Goal: Transaction & Acquisition: Purchase product/service

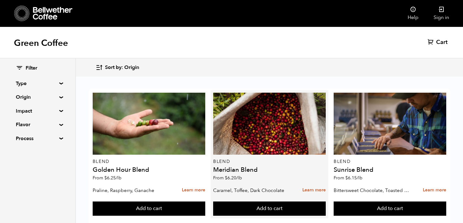
scroll to position [406, 0]
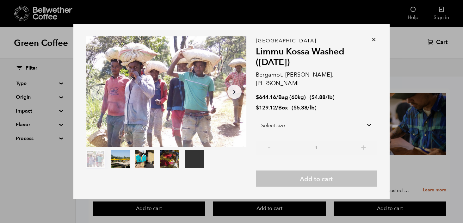
click at [371, 120] on select "Select size Bag (60kg) (132 lbs) Box (24 lbs)" at bounding box center [316, 125] width 121 height 15
select select "box"
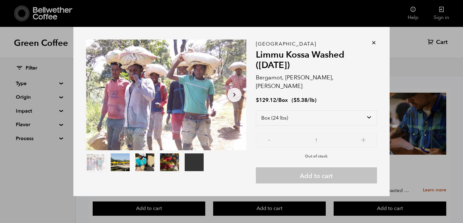
click at [333, 150] on p "Out of stock" at bounding box center [316, 154] width 121 height 9
click at [374, 46] on icon at bounding box center [374, 43] width 6 height 6
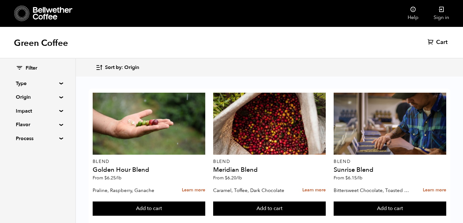
scroll to position [395, 0]
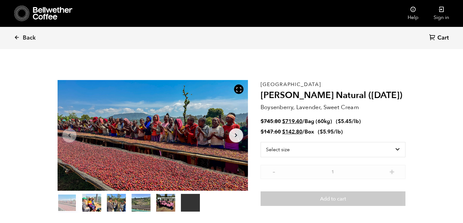
scroll to position [275, 337]
click at [399, 149] on select "Select size Bag (60kg) (132 lbs) Box (24 lbs)" at bounding box center [333, 149] width 145 height 15
select select "box"
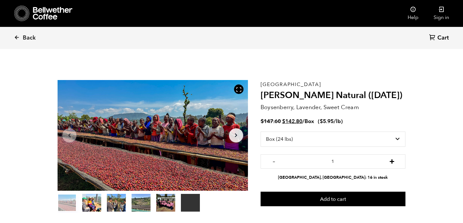
click at [394, 161] on button "+" at bounding box center [392, 161] width 8 height 6
type input "4"
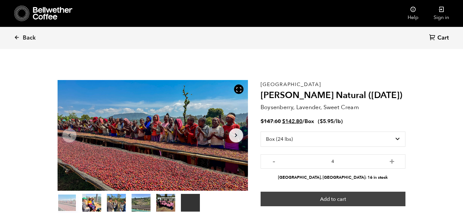
click at [340, 200] on button "Add to cart" at bounding box center [333, 199] width 145 height 15
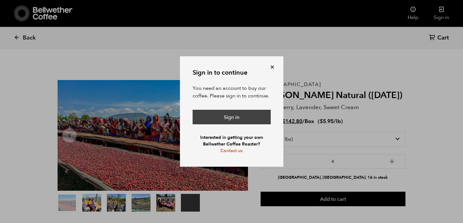
click at [242, 118] on link "Sign in" at bounding box center [232, 117] width 78 height 15
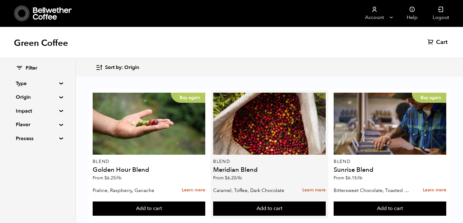
scroll to position [35, 0]
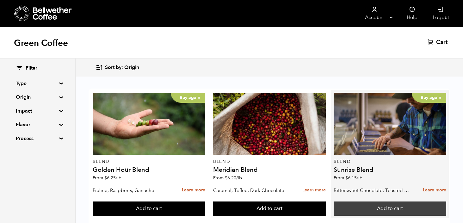
click at [397, 202] on button "Add to cart" at bounding box center [390, 209] width 113 height 15
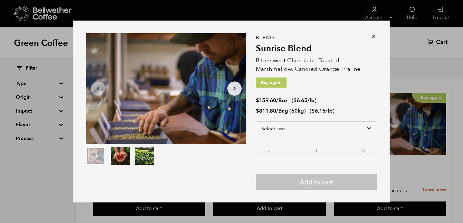
click at [370, 126] on select "Select size Bag (60kg) (132 lbs) Box (24 lbs)" at bounding box center [316, 128] width 121 height 15
select select "box"
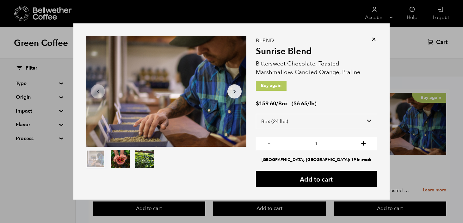
click at [363, 141] on button "+" at bounding box center [364, 143] width 8 height 6
type input "2"
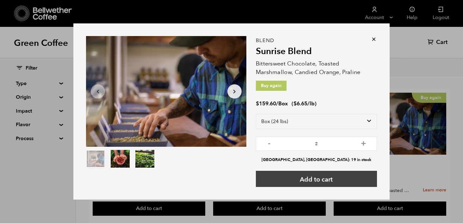
click at [330, 180] on button "Add to cart" at bounding box center [316, 179] width 121 height 16
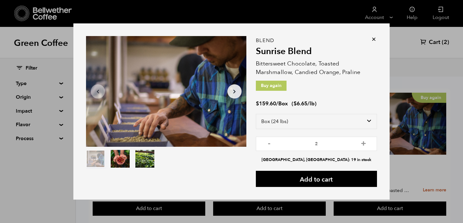
click at [374, 40] on icon at bounding box center [374, 39] width 6 height 6
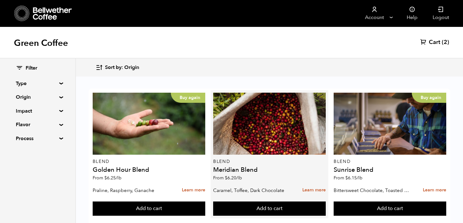
scroll to position [144, 0]
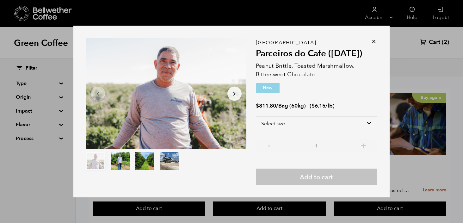
click at [370, 121] on select "Select size Bag (60kg) (132 lbs)" at bounding box center [316, 123] width 121 height 15
click at [374, 41] on icon at bounding box center [374, 41] width 6 height 6
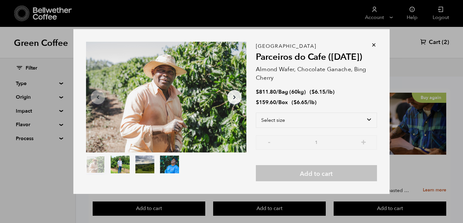
click at [373, 44] on icon at bounding box center [374, 45] width 6 height 6
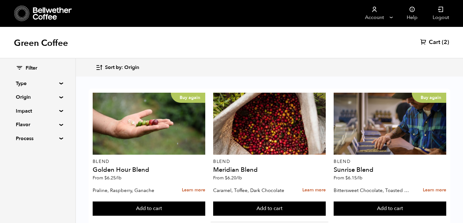
scroll to position [385, 0]
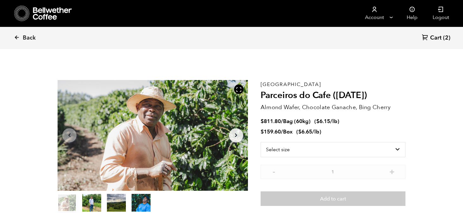
scroll to position [275, 337]
click at [28, 37] on span "Back" at bounding box center [29, 38] width 13 height 8
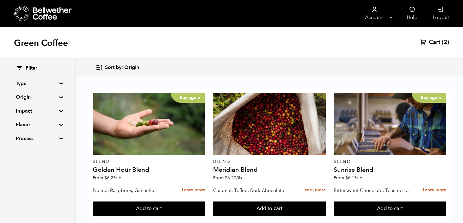
scroll to position [398, 0]
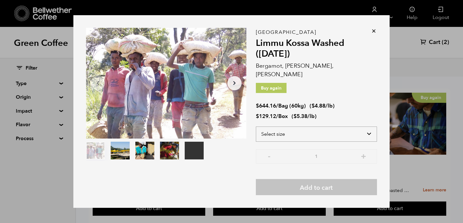
click at [369, 128] on select "Select size Bag (60kg) (132 lbs) Box (24 lbs)" at bounding box center [316, 134] width 121 height 15
select select "box"
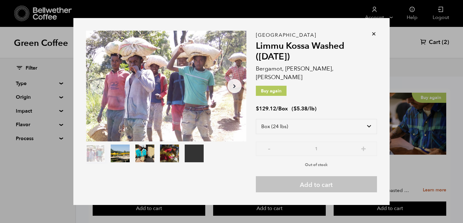
click at [373, 37] on icon at bounding box center [374, 34] width 6 height 6
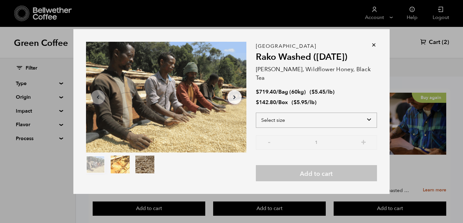
click at [368, 114] on select "Select size Bag (60kg) (132 lbs) Box (24 lbs)" at bounding box center [316, 120] width 121 height 15
select select "box"
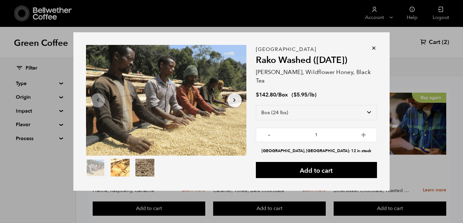
click at [373, 48] on icon at bounding box center [374, 48] width 6 height 6
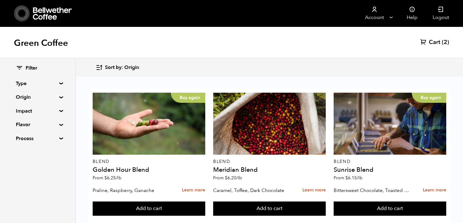
scroll to position [0, 0]
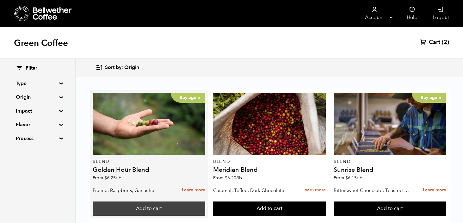
click at [169, 209] on button "Add to cart" at bounding box center [149, 209] width 113 height 15
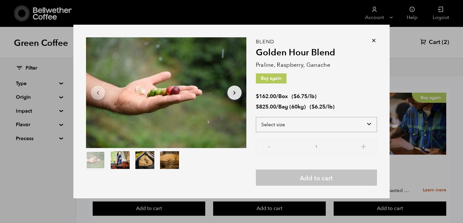
click at [369, 123] on select "Select size Bag (60kg) (132 lbs) Box (24 lbs)" at bounding box center [316, 124] width 121 height 15
select select "box"
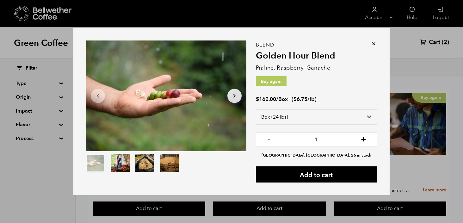
click at [364, 140] on button "+" at bounding box center [364, 138] width 8 height 6
type input "3"
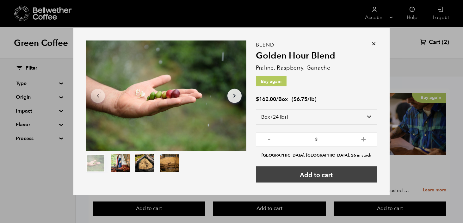
click at [329, 175] on button "Add to cart" at bounding box center [316, 174] width 121 height 16
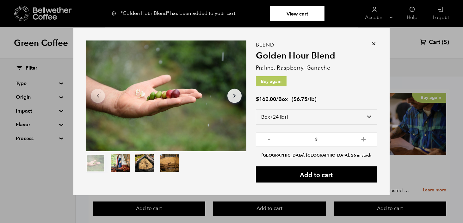
click at [423, 42] on div "Item 1 of 4 Arrow Left Arrow Right item 0 item 1 item 2 item 3 Item 1 of 4 "Gol…" at bounding box center [231, 111] width 463 height 223
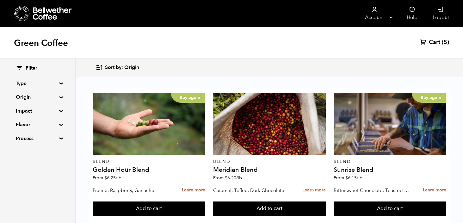
click at [426, 43] on icon at bounding box center [424, 42] width 6 height 6
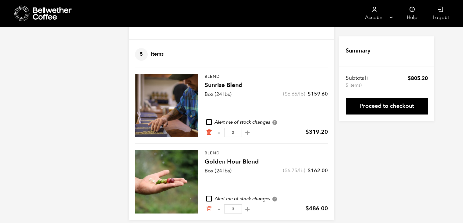
scroll to position [27, 0]
click at [209, 121] on input "checkbox" at bounding box center [209, 122] width 6 height 6
checkbox input "true"
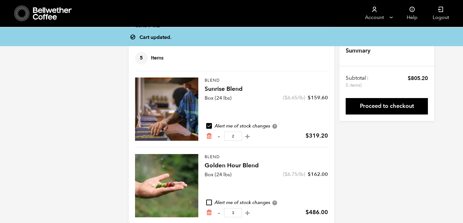
click at [209, 200] on input "checkbox" at bounding box center [209, 203] width 6 height 6
checkbox input "true"
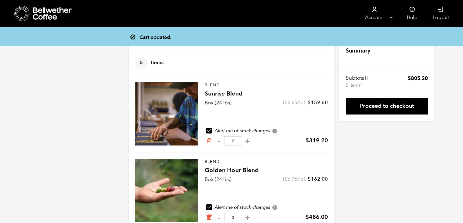
scroll to position [18, 0]
click at [245, 141] on button "+" at bounding box center [248, 141] width 8 height 6
type input "3"
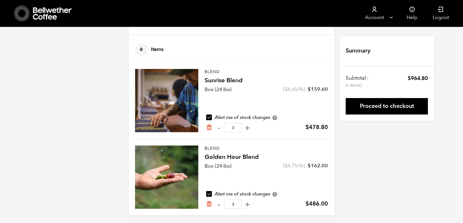
scroll to position [0, 0]
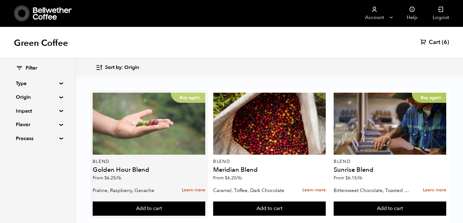
scroll to position [131, 0]
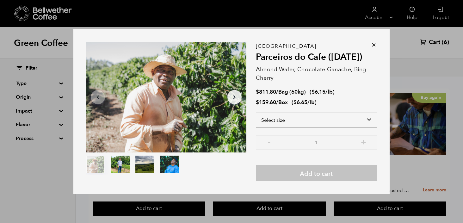
click at [370, 118] on select "Select size Bag (60kg) (132 lbs) Box (24 lbs)" at bounding box center [316, 120] width 121 height 15
select select "box"
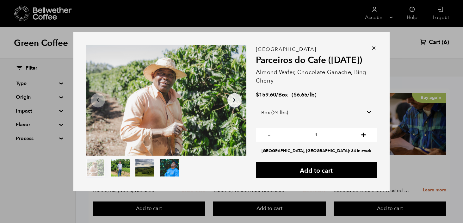
click at [364, 135] on button "+" at bounding box center [364, 134] width 8 height 6
type input "3"
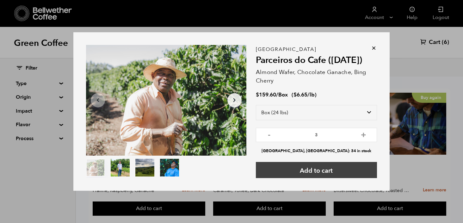
click at [320, 173] on button "Add to cart" at bounding box center [316, 170] width 121 height 16
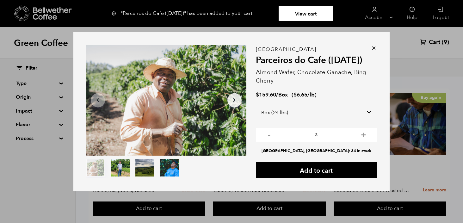
click at [373, 48] on icon at bounding box center [374, 48] width 6 height 6
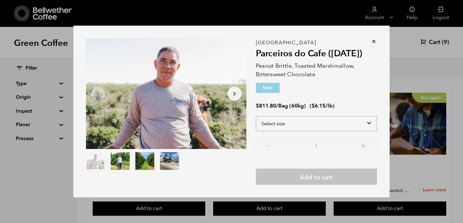
click at [370, 122] on select "Select size Bag (60kg) (132 lbs)" at bounding box center [316, 123] width 121 height 15
click at [374, 41] on icon at bounding box center [374, 41] width 6 height 6
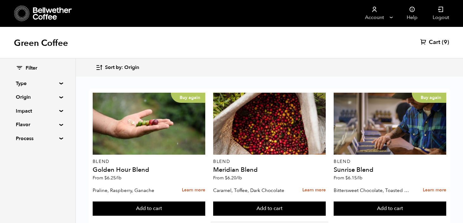
scroll to position [169, 0]
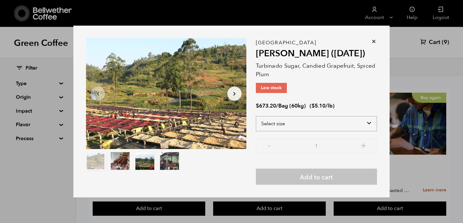
click at [370, 120] on select "Select size Bag (60kg) (132 lbs)" at bounding box center [316, 123] width 121 height 15
click at [374, 41] on icon at bounding box center [374, 41] width 6 height 6
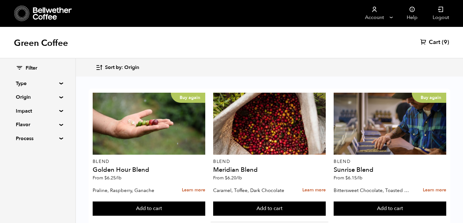
scroll to position [289, 0]
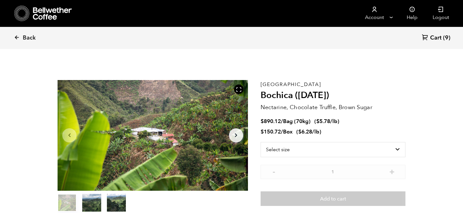
scroll to position [275, 337]
click at [398, 148] on select "Select size Bag (70kg) (154 lbs) Box (24 lbs)" at bounding box center [333, 149] width 145 height 15
select select "box"
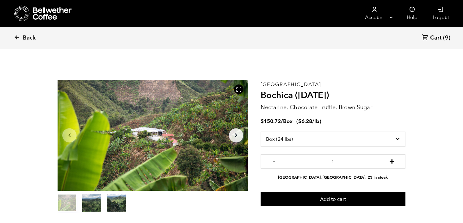
click at [393, 162] on button "+" at bounding box center [392, 161] width 8 height 6
type input "3"
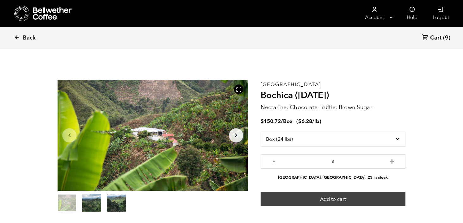
click at [349, 196] on button "Add to cart" at bounding box center [333, 199] width 145 height 15
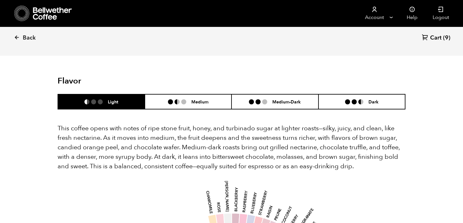
scroll to position [374, 0]
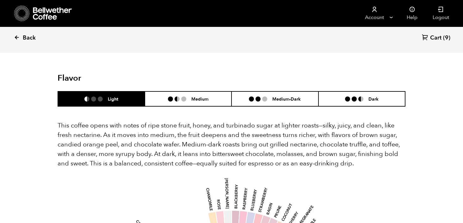
click at [33, 37] on span "Back" at bounding box center [29, 38] width 13 height 8
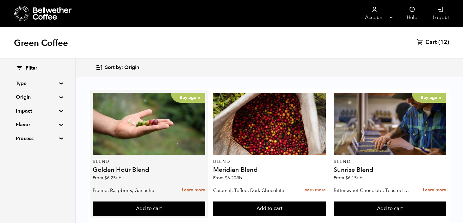
scroll to position [183, 0]
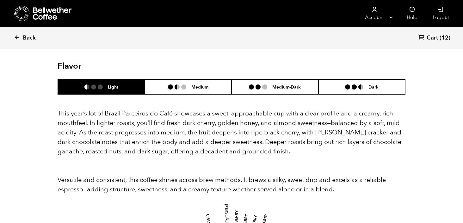
scroll to position [558, 0]
click at [16, 36] on icon at bounding box center [17, 37] width 6 height 6
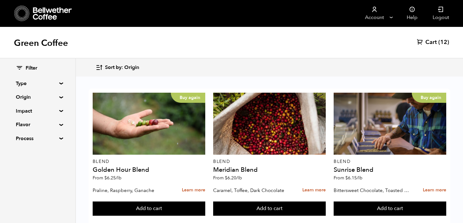
scroll to position [393, 0]
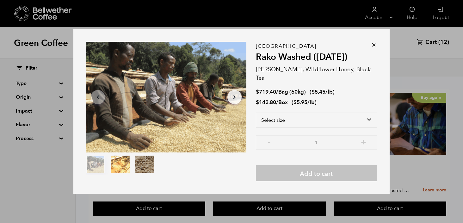
click at [247, 173] on div "Item 1 of 3 Arrow Left Arrow Right item 0 item 1 item 2 Item 1 of 3" at bounding box center [171, 111] width 170 height 139
click at [231, 140] on div at bounding box center [166, 97] width 160 height 111
click at [370, 113] on select "Select size Bag (60kg) (132 lbs) Box (24 lbs)" at bounding box center [316, 120] width 121 height 15
select select "box"
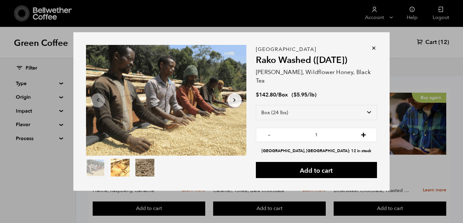
click at [364, 131] on button "+" at bounding box center [364, 134] width 8 height 6
type input "3"
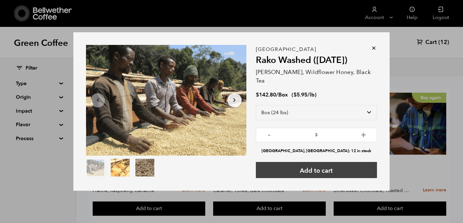
click at [323, 163] on button "Add to cart" at bounding box center [316, 170] width 121 height 16
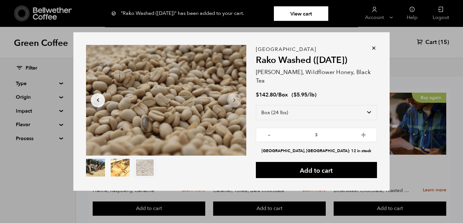
click at [225, 170] on ul at bounding box center [166, 168] width 160 height 19
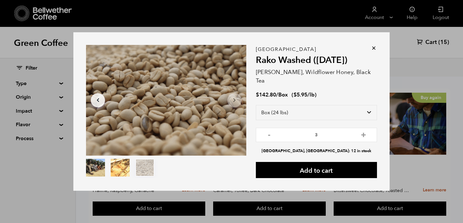
click at [242, 173] on ul at bounding box center [166, 168] width 160 height 19
click at [374, 48] on icon at bounding box center [374, 48] width 6 height 6
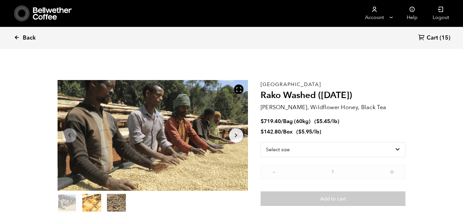
click at [32, 35] on span "Back" at bounding box center [29, 38] width 13 height 8
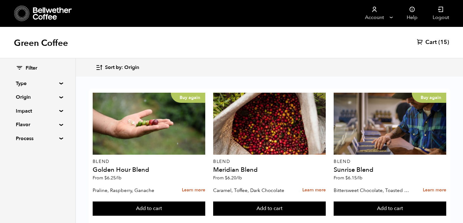
scroll to position [562, 0]
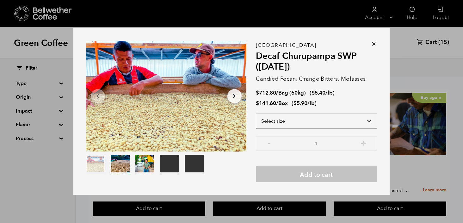
click at [369, 120] on select "Select size Bag (60kg) (132 lbs) Box (24 lbs)" at bounding box center [316, 121] width 121 height 15
select select "box"
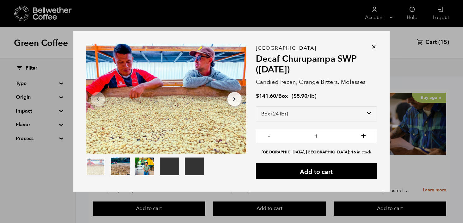
click at [365, 137] on button "+" at bounding box center [364, 135] width 8 height 6
type input "3"
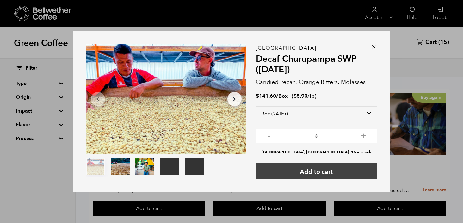
click at [324, 172] on button "Add to cart" at bounding box center [316, 171] width 121 height 16
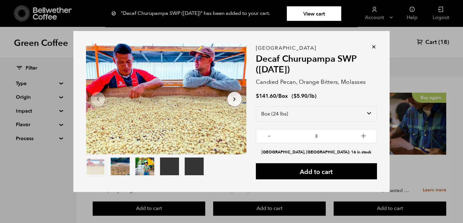
click at [374, 46] on icon at bounding box center [374, 47] width 6 height 6
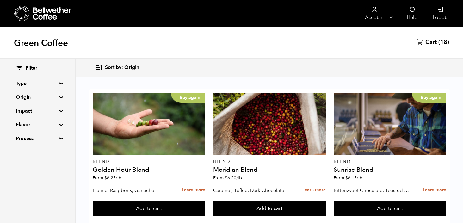
scroll to position [667, 0]
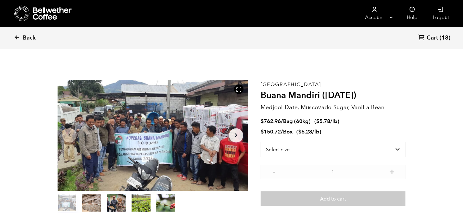
scroll to position [275, 337]
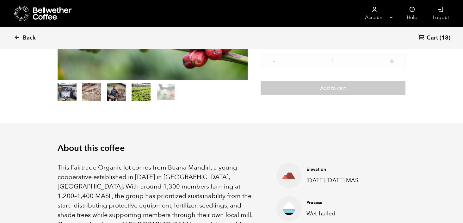
scroll to position [0, 0]
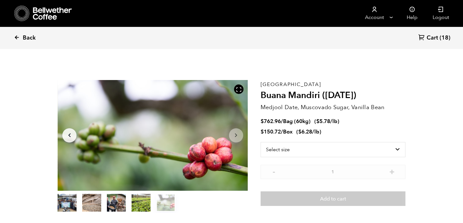
click at [26, 37] on span "Back" at bounding box center [29, 38] width 13 height 8
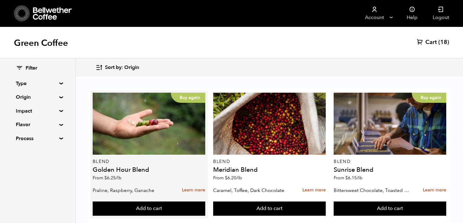
scroll to position [669, 0]
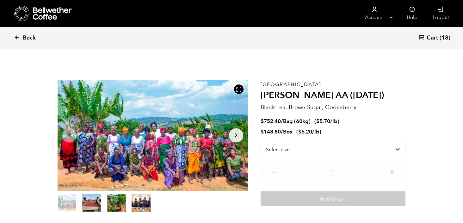
scroll to position [275, 337]
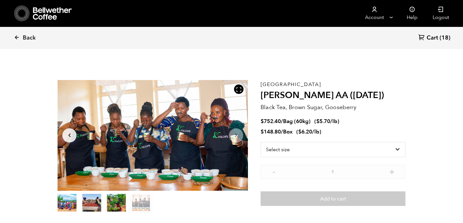
click at [243, 211] on ul at bounding box center [153, 203] width 191 height 19
click at [420, 172] on section "Item 4 of 4 Arrow Left Arrow Right item 0 item 1 item 2 item 3 Item 4 of 4 Tanz…" at bounding box center [232, 146] width 380 height 174
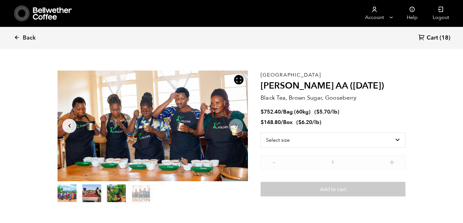
scroll to position [11, 0]
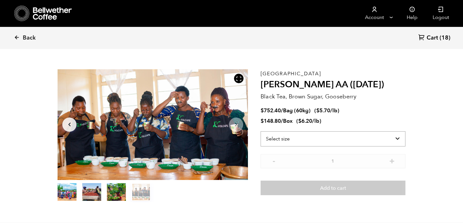
click at [398, 138] on select "Select size Bag (60kg) (132 lbs) Box (24 lbs)" at bounding box center [333, 138] width 145 height 15
select select "box"
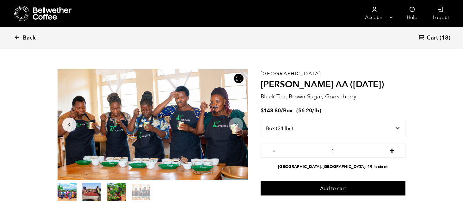
click at [392, 152] on button "+" at bounding box center [392, 150] width 8 height 6
type input "2"
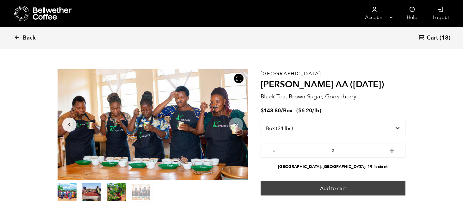
click at [350, 189] on button "Add to cart" at bounding box center [333, 188] width 145 height 15
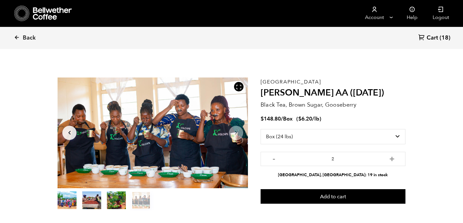
scroll to position [0, 0]
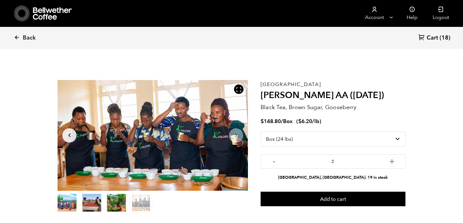
click at [434, 36] on span "Cart" at bounding box center [432, 38] width 11 height 8
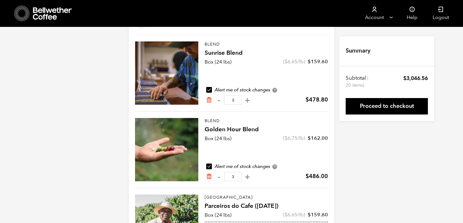
scroll to position [58, 0]
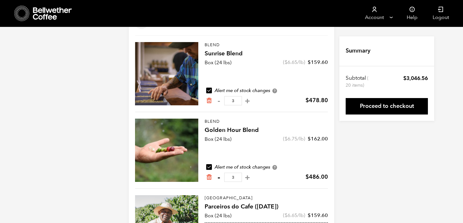
click at [219, 177] on button "-" at bounding box center [219, 177] width 8 height 6
type input "2"
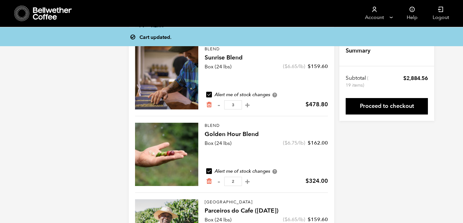
scroll to position [54, 0]
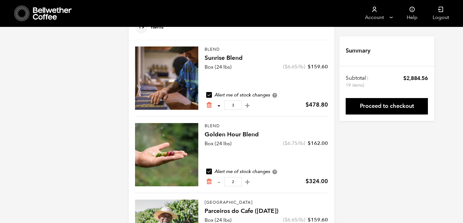
click at [219, 105] on button "-" at bounding box center [219, 105] width 8 height 6
type input "2"
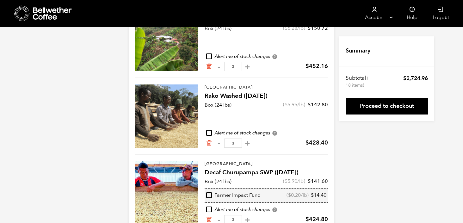
scroll to position [321, 0]
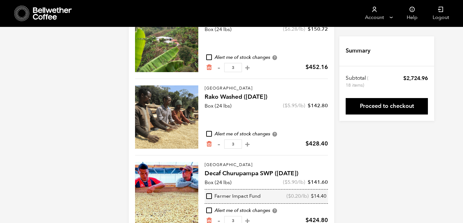
click at [147, 110] on div at bounding box center [166, 116] width 63 height 63
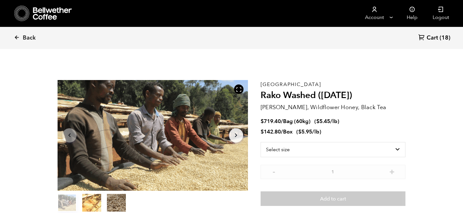
scroll to position [275, 337]
click at [237, 204] on ul at bounding box center [153, 203] width 191 height 19
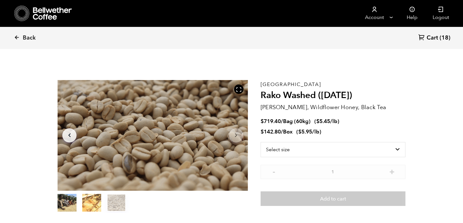
click at [420, 183] on section "Item 3 of 3 Arrow Left Arrow Right item 0 item 1 item 2 Item 3 of 3 Ethiopia Ra…" at bounding box center [232, 146] width 380 height 174
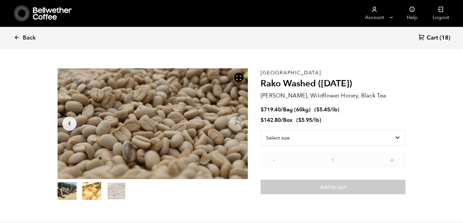
scroll to position [0, 0]
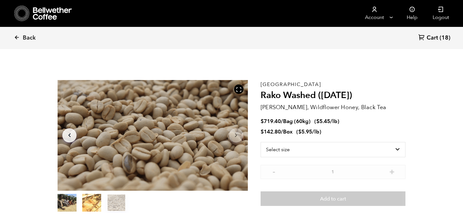
click at [432, 36] on span "Cart" at bounding box center [432, 38] width 11 height 8
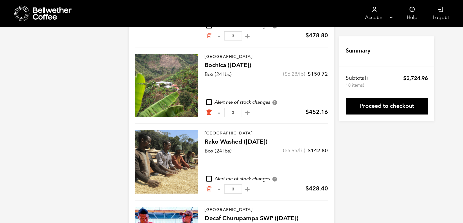
scroll to position [268, 0]
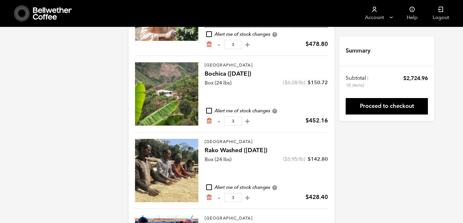
click at [193, 86] on div at bounding box center [166, 93] width 63 height 63
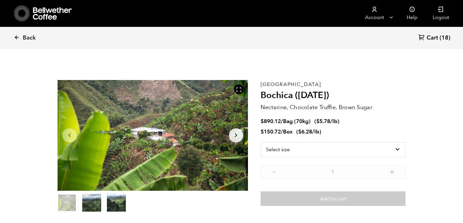
scroll to position [275, 337]
click at [257, 177] on div "Item 1 of 3 Arrow Left Arrow Right item 0 item 1 item 2 Item 1 of 3" at bounding box center [159, 146] width 203 height 133
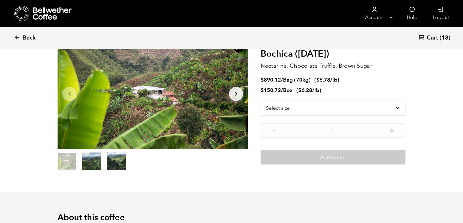
scroll to position [0, 0]
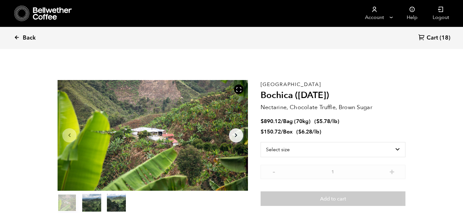
click at [32, 38] on span "Back" at bounding box center [29, 38] width 13 height 8
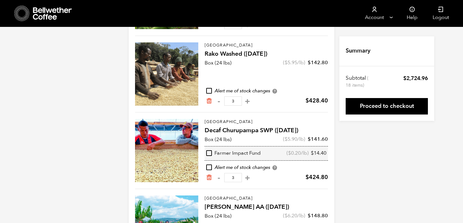
scroll to position [416, 0]
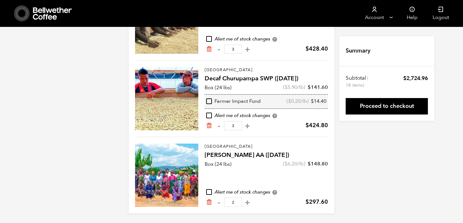
click at [185, 160] on div at bounding box center [166, 175] width 63 height 63
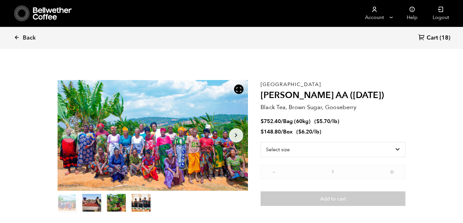
scroll to position [275, 337]
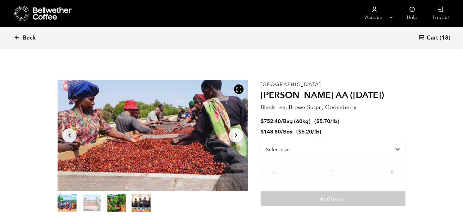
click at [237, 202] on ul at bounding box center [153, 203] width 191 height 19
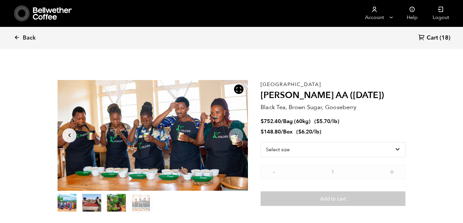
click at [415, 200] on section "Item 4 of 4 Arrow Left Arrow Right item 0 item 1 item 2 item 3 Item 4 of 4 Tanz…" at bounding box center [232, 146] width 380 height 174
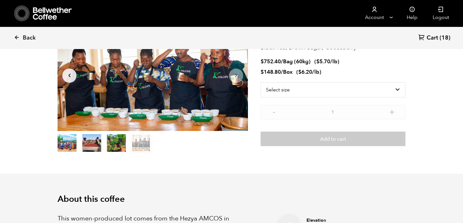
scroll to position [0, 0]
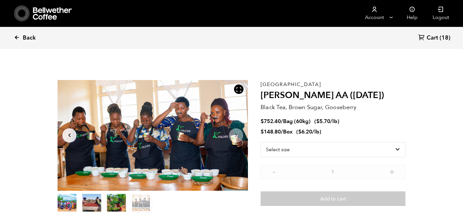
click at [33, 36] on span "Back" at bounding box center [29, 38] width 13 height 8
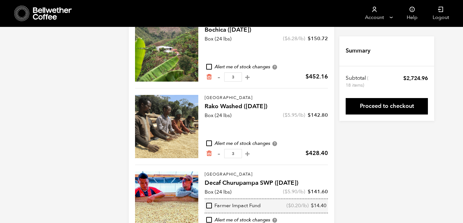
scroll to position [310, 0]
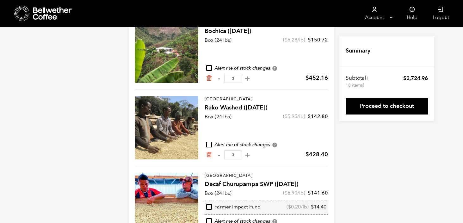
click at [186, 196] on div at bounding box center [166, 204] width 63 height 63
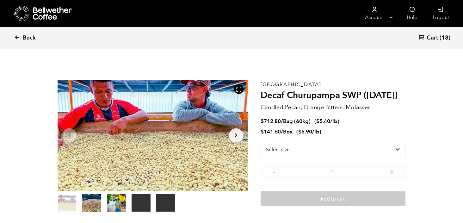
scroll to position [275, 337]
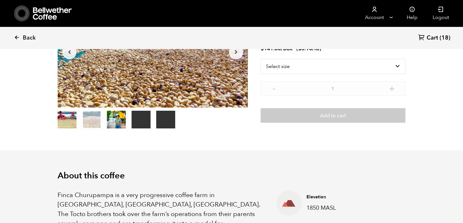
scroll to position [0, 0]
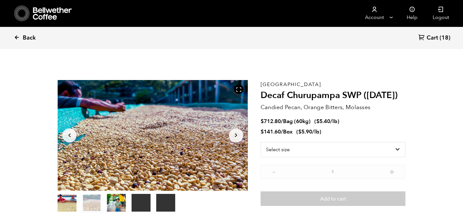
click at [31, 37] on span "Back" at bounding box center [29, 38] width 13 height 8
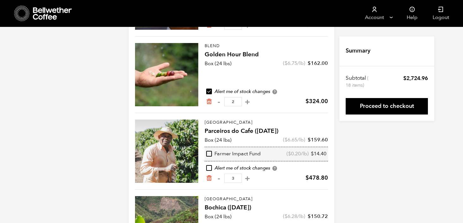
scroll to position [131, 0]
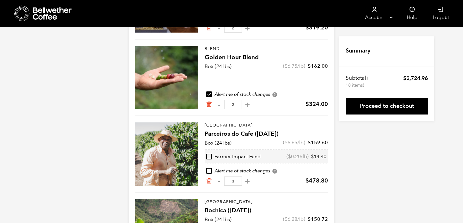
click at [172, 147] on div at bounding box center [166, 153] width 63 height 63
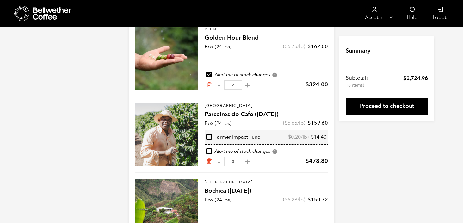
scroll to position [160, 0]
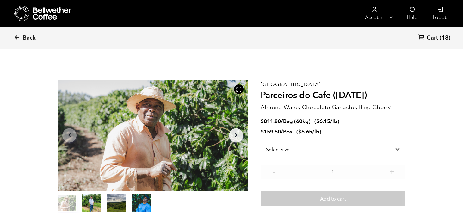
click at [437, 37] on span "Cart" at bounding box center [432, 38] width 11 height 8
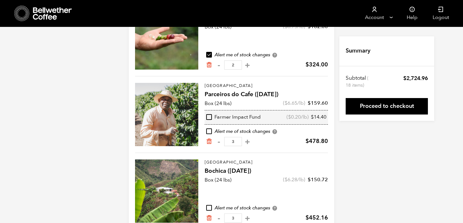
scroll to position [170, 0]
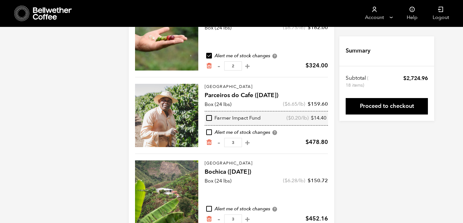
click at [208, 119] on input "checkbox" at bounding box center [209, 118] width 6 height 6
checkbox input "true"
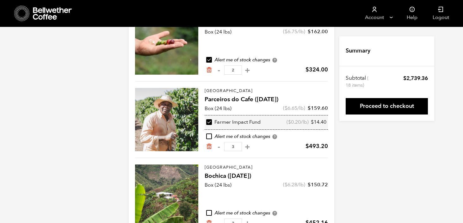
scroll to position [166, 0]
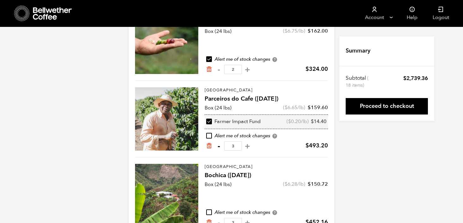
click at [219, 146] on button "-" at bounding box center [219, 146] width 8 height 6
type input "2"
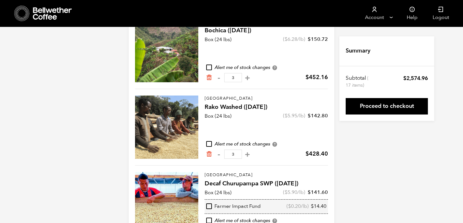
scroll to position [313, 0]
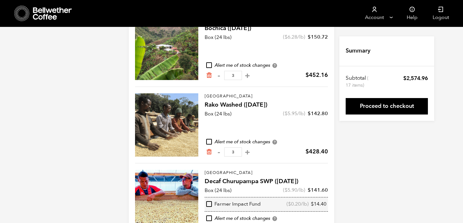
click at [208, 204] on input "checkbox" at bounding box center [209, 204] width 6 height 6
checkbox input "true"
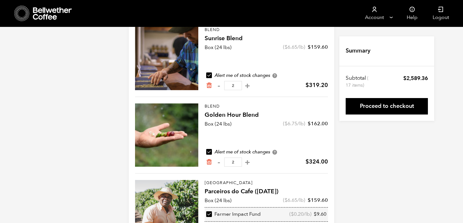
scroll to position [0, 0]
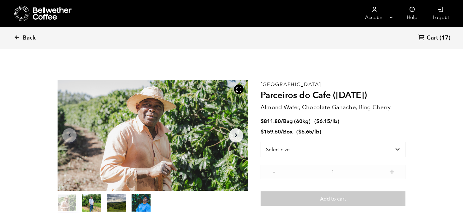
scroll to position [275, 337]
click at [32, 39] on span "Back" at bounding box center [29, 38] width 13 height 8
click at [33, 39] on span "Back" at bounding box center [29, 38] width 13 height 8
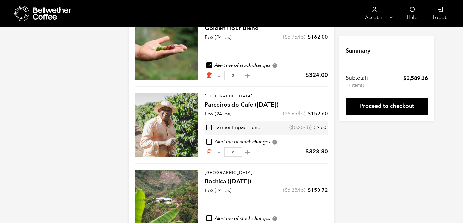
scroll to position [160, 0]
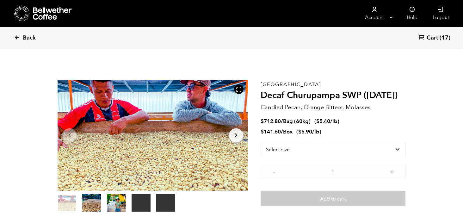
scroll to position [275, 337]
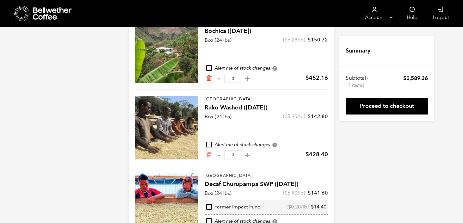
scroll to position [310, 0]
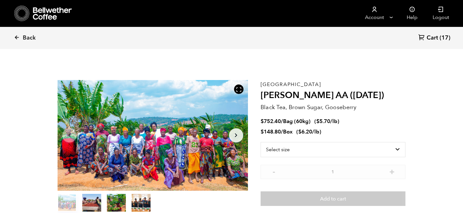
scroll to position [275, 337]
click at [30, 36] on span "Back" at bounding box center [29, 38] width 13 height 8
click at [33, 37] on span "Back" at bounding box center [29, 38] width 13 height 8
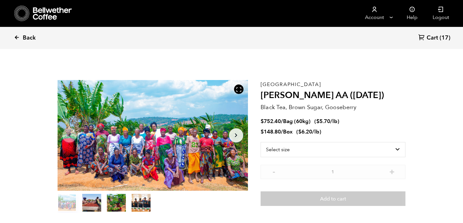
click at [31, 39] on span "Back" at bounding box center [29, 38] width 13 height 8
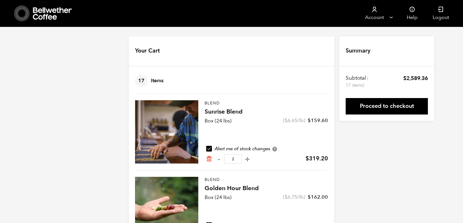
scroll to position [416, 0]
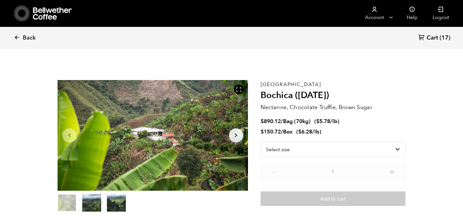
scroll to position [275, 337]
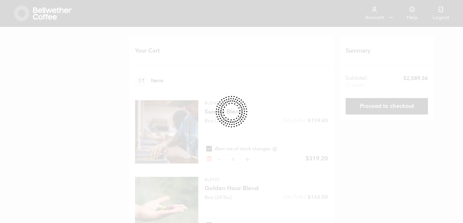
scroll to position [268, 0]
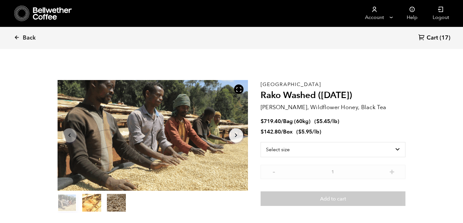
scroll to position [275, 337]
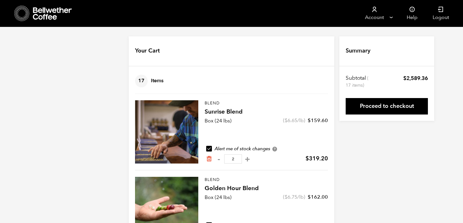
scroll to position [321, 0]
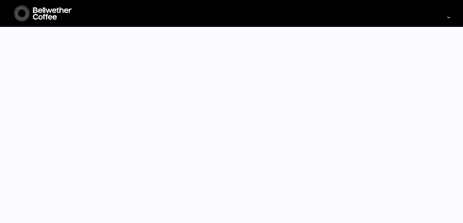
select select "box"
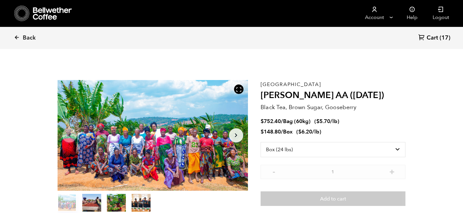
scroll to position [275, 337]
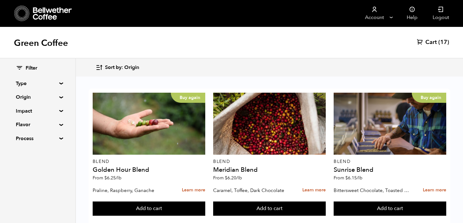
scroll to position [397, 0]
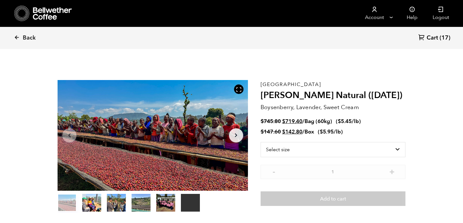
scroll to position [275, 337]
click at [400, 148] on select "Select size Bag (60kg) (132 lbs) Box (24 lbs)" at bounding box center [333, 149] width 145 height 15
select select "box"
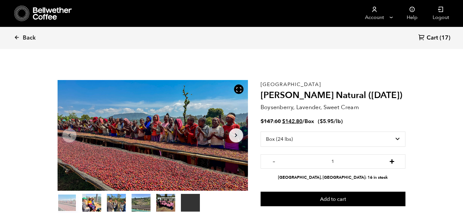
click at [392, 161] on button "+" at bounding box center [392, 161] width 8 height 6
type input "3"
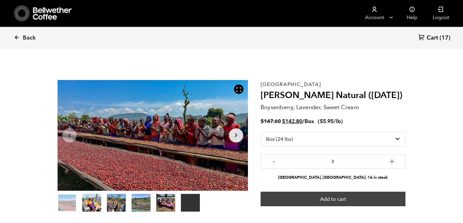
click at [339, 198] on button "Add to cart" at bounding box center [333, 199] width 145 height 15
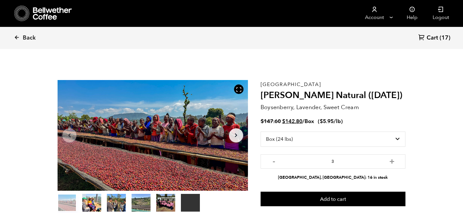
click at [435, 37] on span "Cart" at bounding box center [432, 38] width 11 height 8
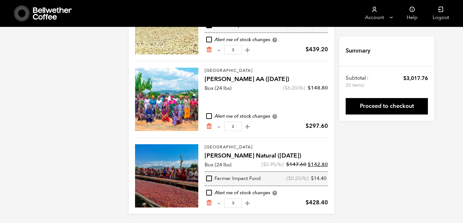
scroll to position [493, 0]
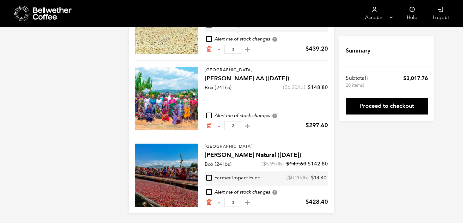
click at [210, 178] on input "checkbox" at bounding box center [209, 178] width 6 height 6
checkbox input "true"
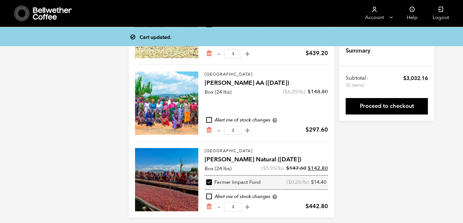
scroll to position [488, 0]
click at [246, 207] on button "+" at bounding box center [248, 207] width 8 height 6
type input "4"
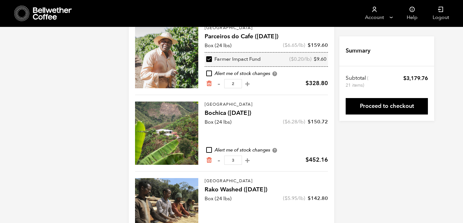
scroll to position [229, 0]
click at [160, 111] on div at bounding box center [166, 132] width 63 height 63
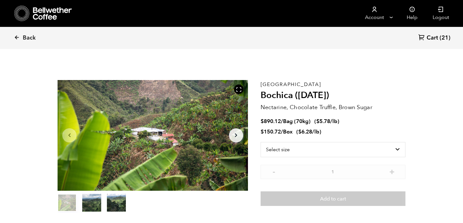
scroll to position [275, 337]
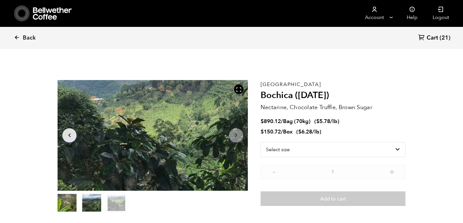
click at [228, 206] on ul at bounding box center [153, 203] width 191 height 19
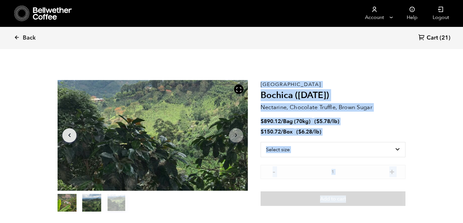
click at [296, 206] on section "Item 3 of 3 Arrow Left Arrow Right item 0 item 1 item 2 Item 3 of 3 Colombia Bo…" at bounding box center [232, 146] width 380 height 174
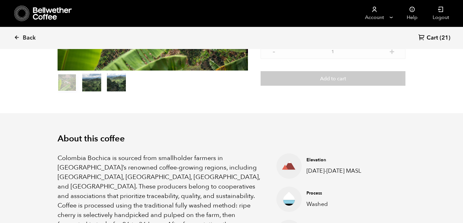
scroll to position [0, 0]
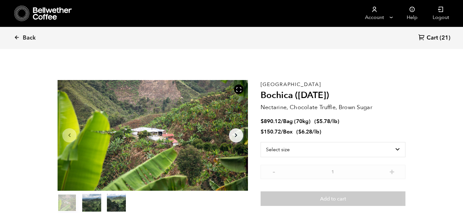
click at [433, 37] on span "Cart" at bounding box center [432, 38] width 11 height 8
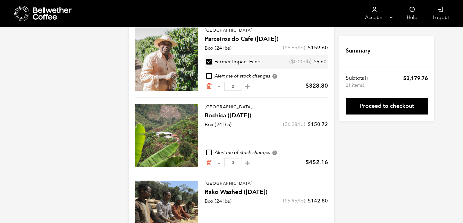
scroll to position [233, 0]
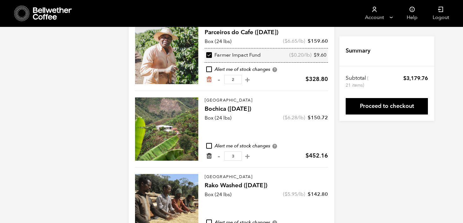
click at [210, 154] on icon "Remove from cart" at bounding box center [209, 156] width 6 height 6
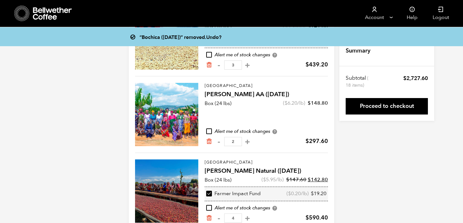
scroll to position [416, 0]
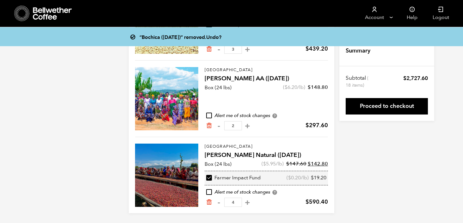
click at [163, 99] on div at bounding box center [166, 98] width 63 height 63
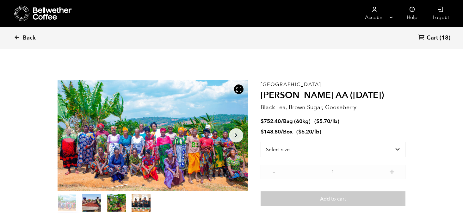
scroll to position [275, 337]
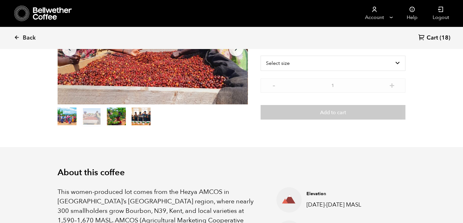
scroll to position [0, 0]
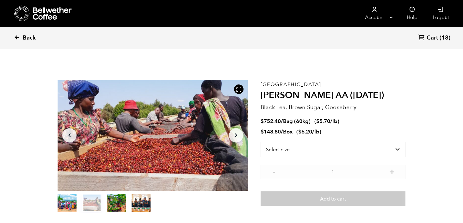
click at [32, 39] on span "Back" at bounding box center [29, 38] width 13 height 8
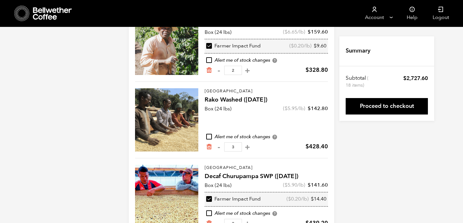
scroll to position [240, 0]
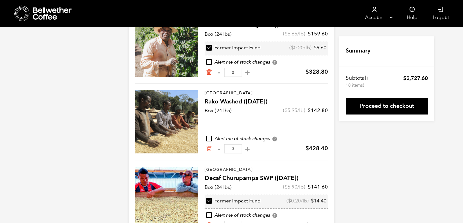
click at [155, 100] on div at bounding box center [166, 121] width 63 height 63
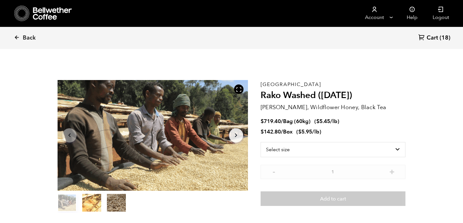
scroll to position [275, 337]
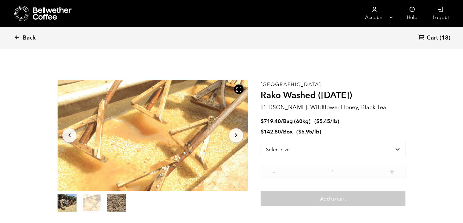
click at [414, 129] on section "Item 2 of 3 Arrow Left Arrow Right item 0 item 1 item 2 Item 2 of 3 Ethiopia Ra…" at bounding box center [232, 146] width 380 height 174
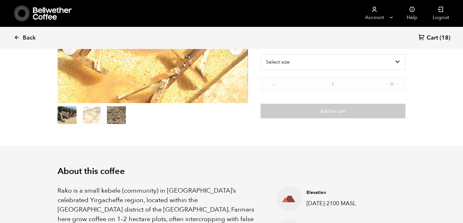
scroll to position [0, 0]
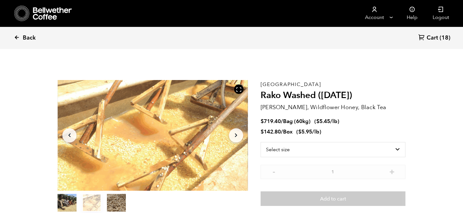
click at [31, 35] on span "Back" at bounding box center [29, 38] width 13 height 8
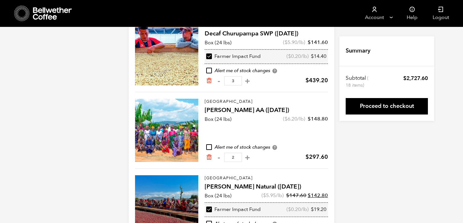
scroll to position [384, 0]
click at [208, 157] on icon "Remove from cart" at bounding box center [209, 157] width 6 height 6
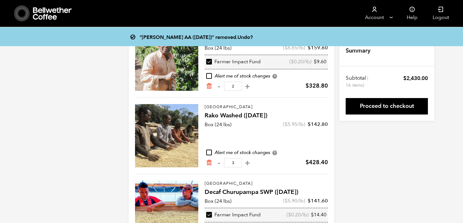
scroll to position [225, 0]
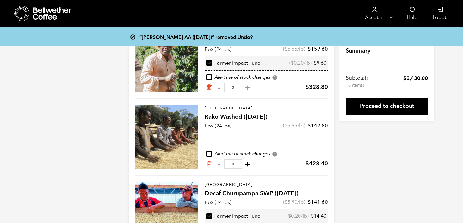
click at [247, 164] on button "+" at bounding box center [248, 164] width 8 height 6
type input "4"
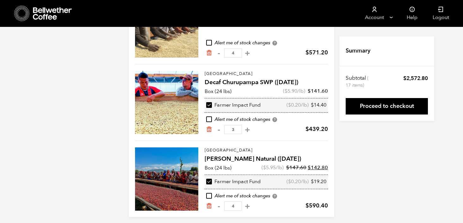
scroll to position [340, 0]
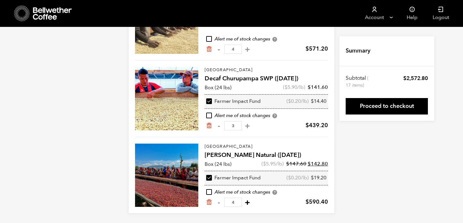
click at [246, 203] on button "+" at bounding box center [248, 202] width 8 height 6
type input "5"
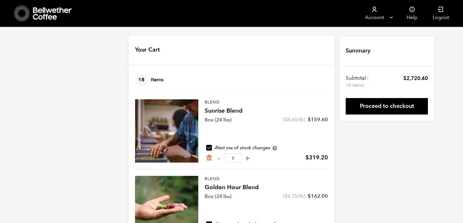
scroll to position [0, 0]
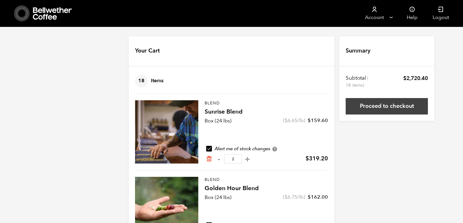
click at [372, 104] on link "Proceed to checkout" at bounding box center [387, 106] width 82 height 16
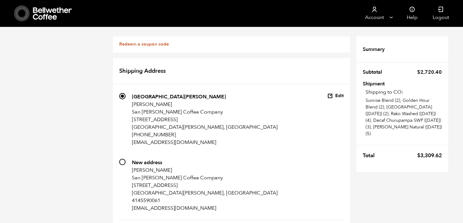
scroll to position [329, 0]
radio input "true"
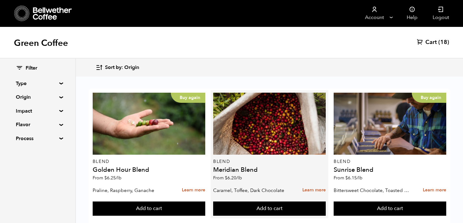
scroll to position [407, 0]
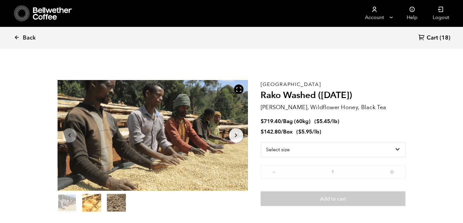
scroll to position [275, 337]
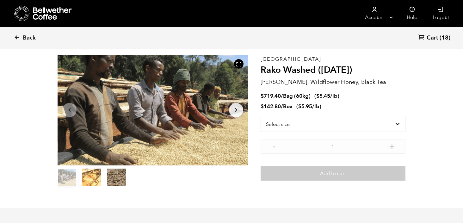
scroll to position [0, 0]
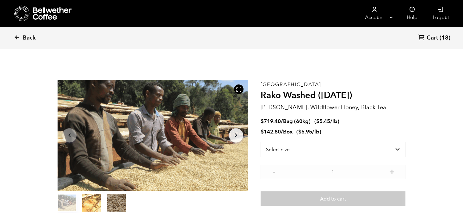
click at [434, 38] on span "Cart" at bounding box center [432, 38] width 11 height 8
